Goal: Check status

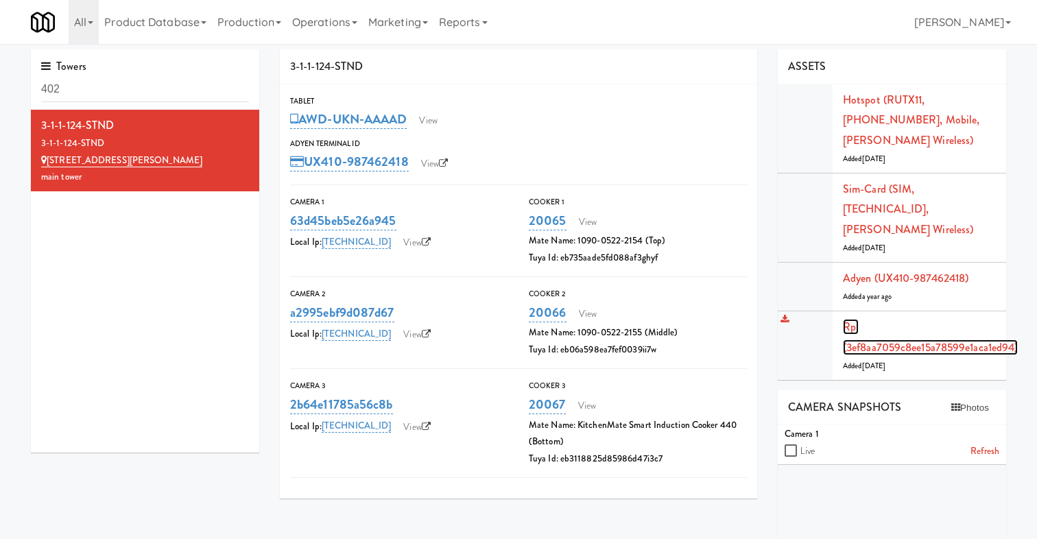
click at [912, 327] on link "Rpi (3ef8aa7059c8ee15a78599e1aca1ed94)" at bounding box center [930, 337] width 175 height 36
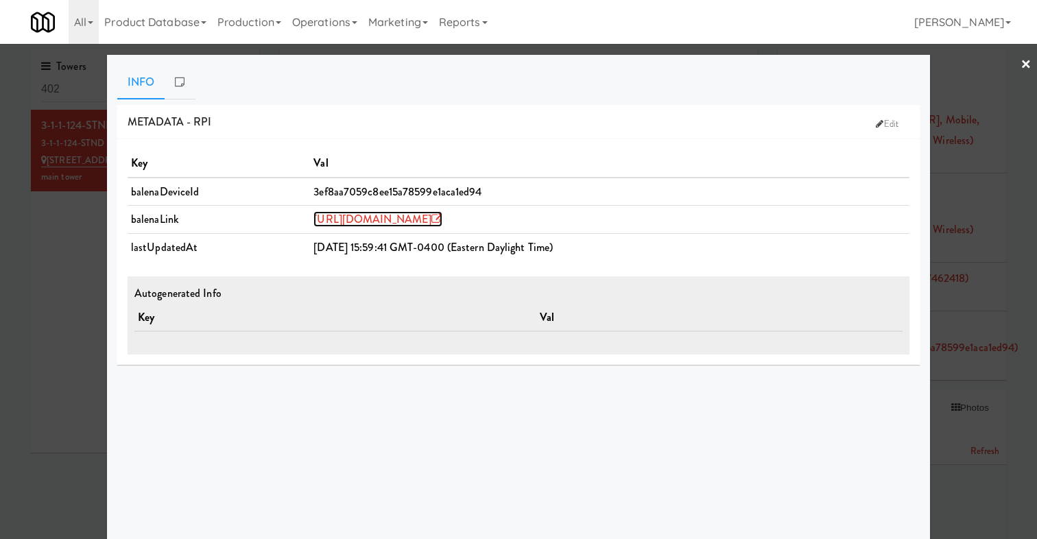
click at [442, 216] on link "[URL][DOMAIN_NAME]" at bounding box center [378, 219] width 129 height 16
click at [82, 285] on div at bounding box center [518, 269] width 1037 height 539
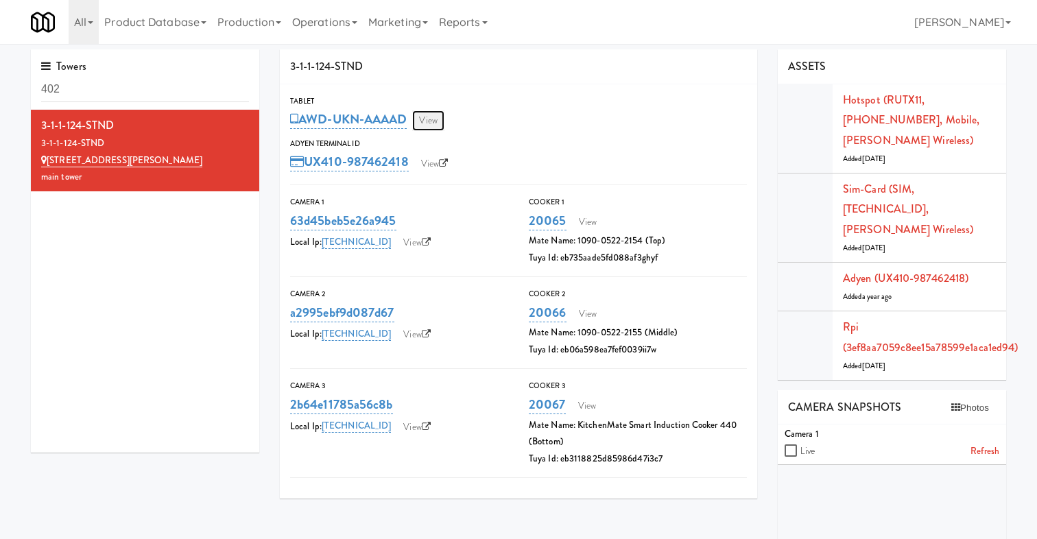
click at [421, 121] on link "View" at bounding box center [428, 120] width 32 height 21
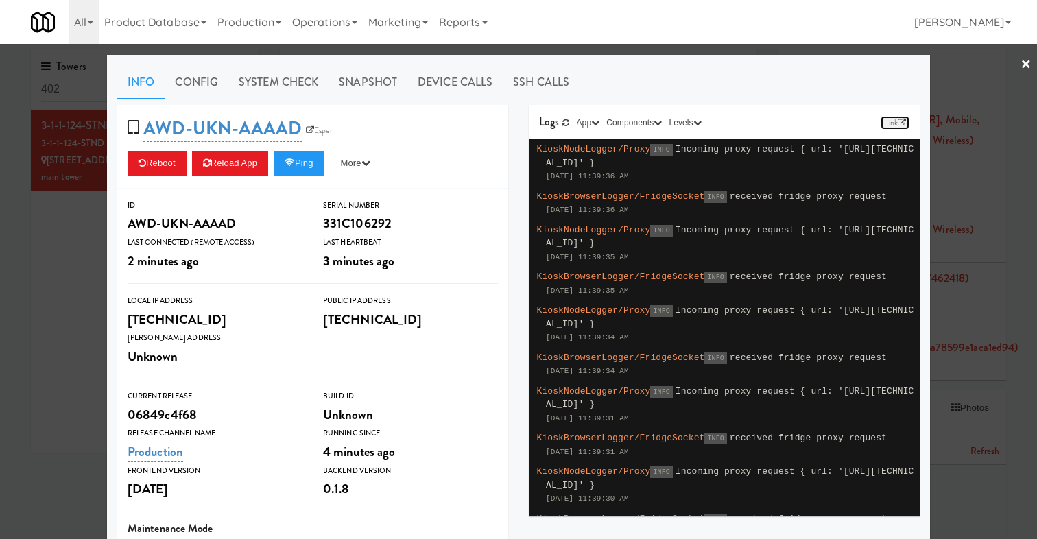
click at [907, 119] on link "Link" at bounding box center [895, 123] width 29 height 14
click at [298, 75] on link "System Check" at bounding box center [278, 82] width 100 height 34
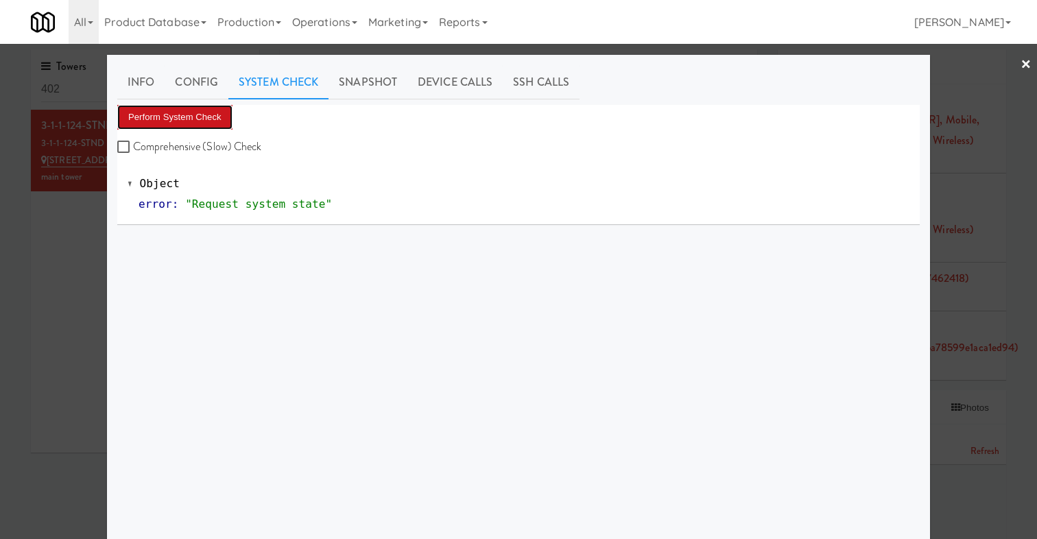
click at [206, 120] on button "Perform System Check" at bounding box center [174, 117] width 115 height 25
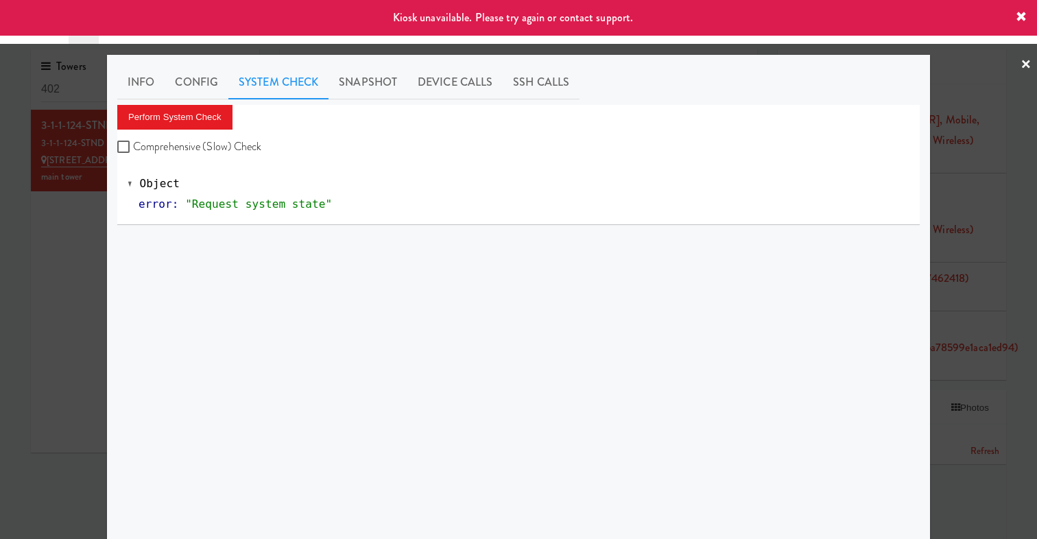
click at [67, 241] on div at bounding box center [518, 269] width 1037 height 539
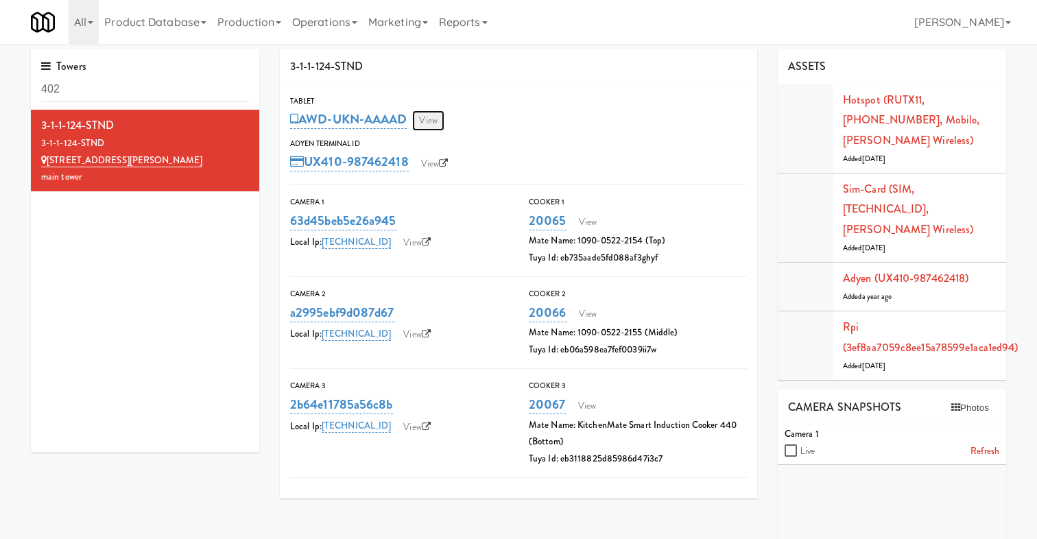
click at [438, 113] on link "View" at bounding box center [428, 120] width 32 height 21
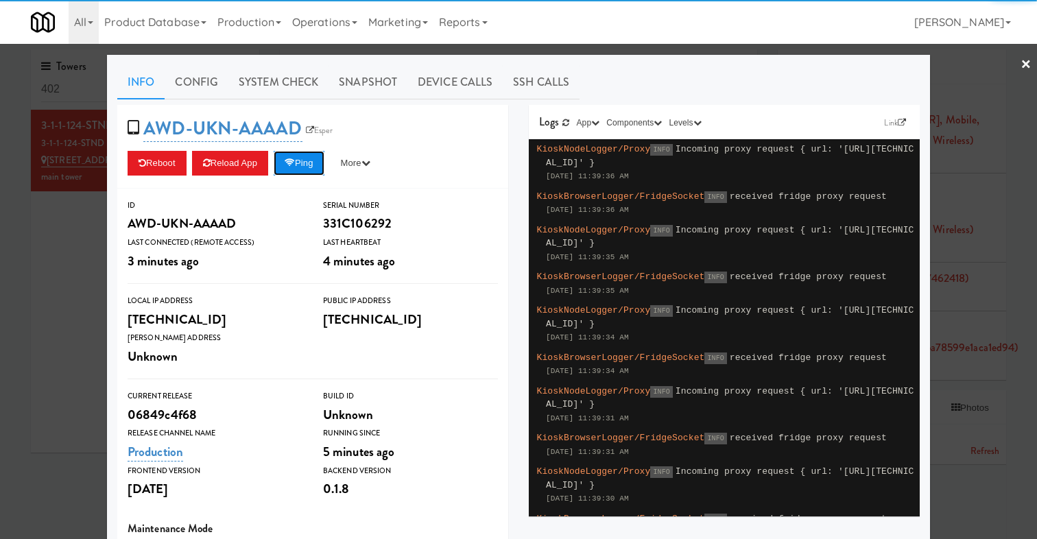
click at [307, 161] on button "Ping" at bounding box center [299, 163] width 51 height 25
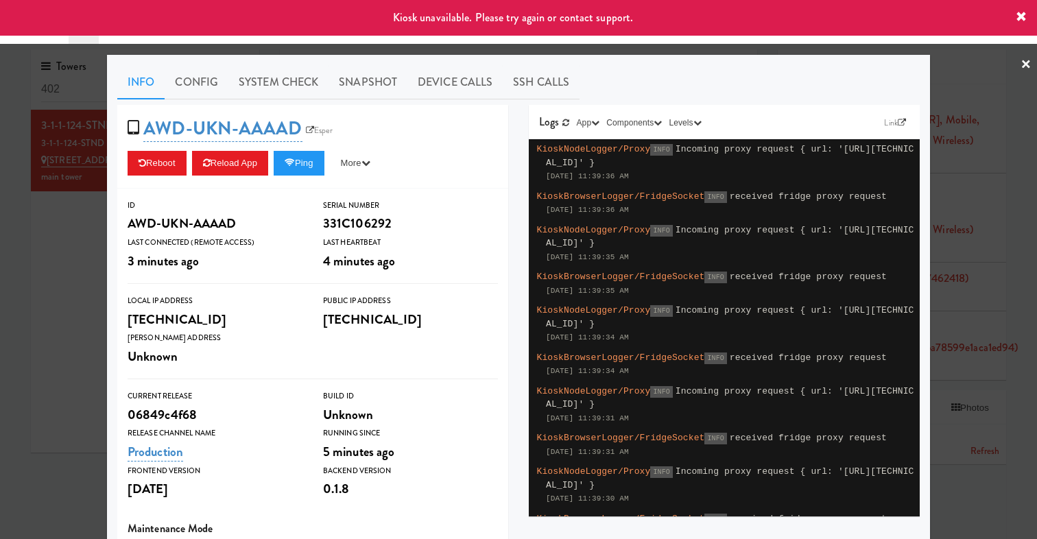
click at [1029, 62] on link "×" at bounding box center [1026, 65] width 11 height 43
